Goal: Check status: Check status

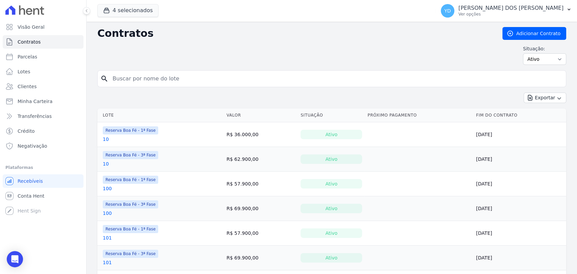
click at [117, 83] on input "search" at bounding box center [336, 79] width 455 height 14
type input "241"
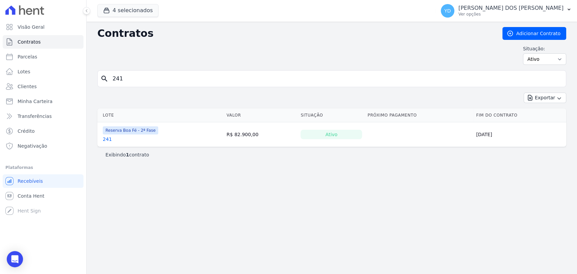
click at [165, 80] on input "241" at bounding box center [336, 79] width 455 height 14
type input "12"
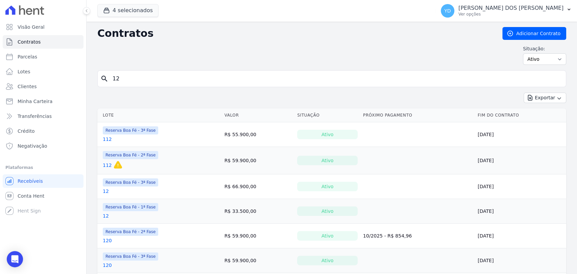
click at [105, 193] on link "12" at bounding box center [106, 191] width 6 height 7
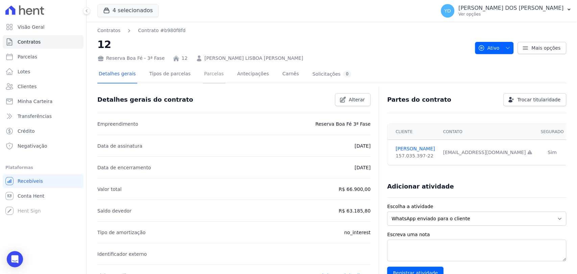
click at [210, 75] on link "Parcelas" at bounding box center [214, 75] width 22 height 18
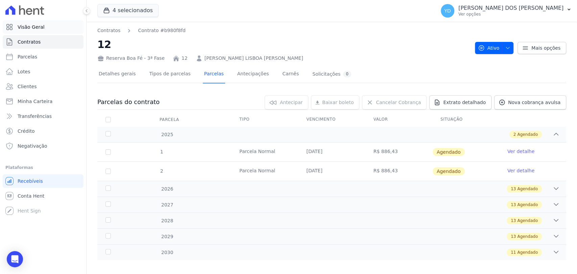
click at [55, 25] on link "Visão Geral" at bounding box center [43, 27] width 81 height 14
